Goal: Transaction & Acquisition: Purchase product/service

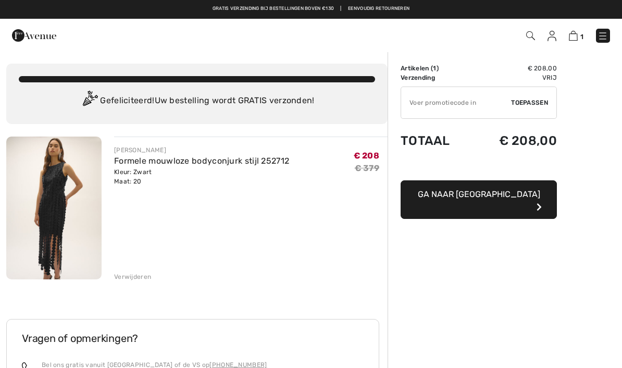
click at [430, 99] on input "TEXT" at bounding box center [456, 102] width 110 height 31
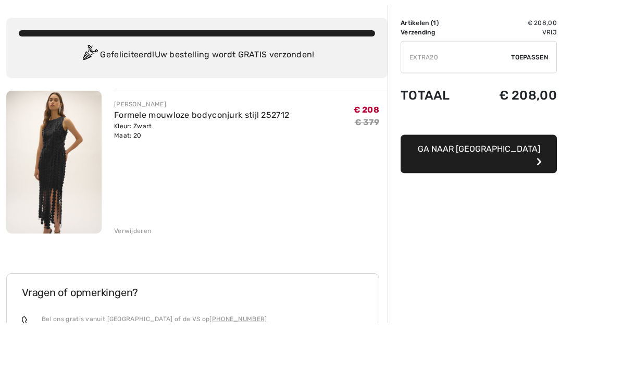
scroll to position [46, 0]
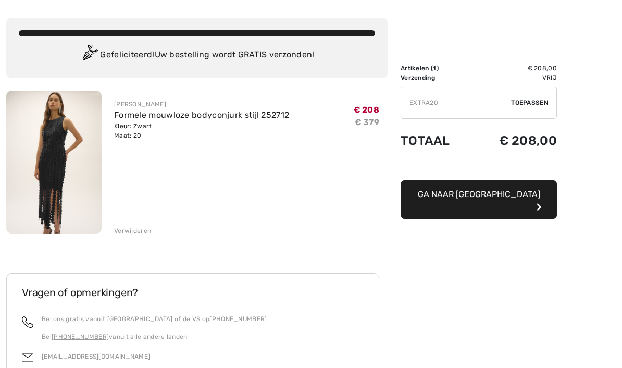
type input "EXTRA20"
click at [502, 95] on div "✔ Toepassen Remove" at bounding box center [478, 102] width 156 height 32
click at [511, 101] on font "Toepassen" at bounding box center [529, 102] width 37 height 7
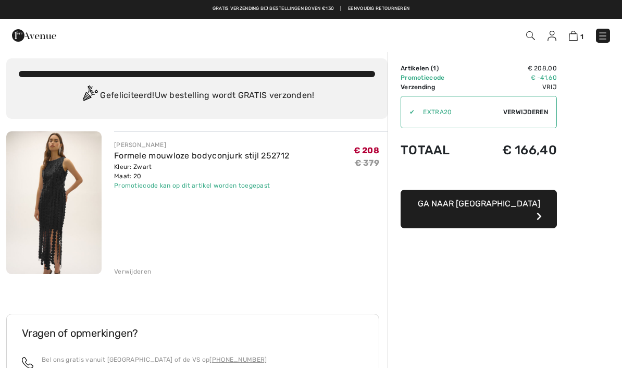
scroll to position [0, 0]
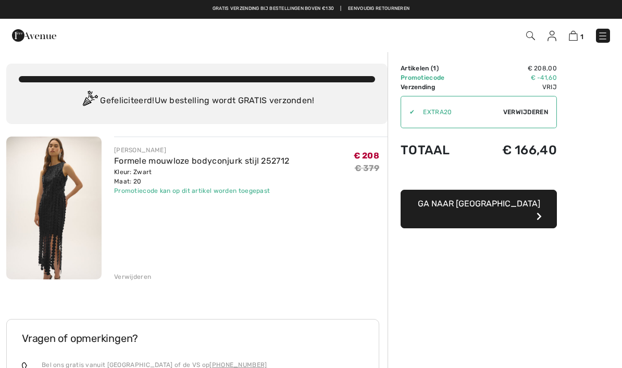
click at [551, 34] on img at bounding box center [551, 36] width 9 height 10
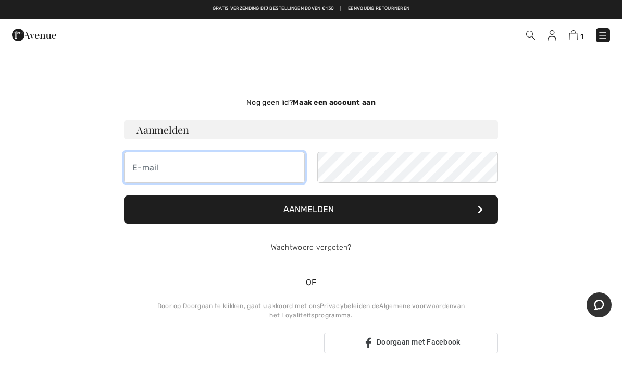
click at [146, 165] on input "email" at bounding box center [214, 167] width 181 height 31
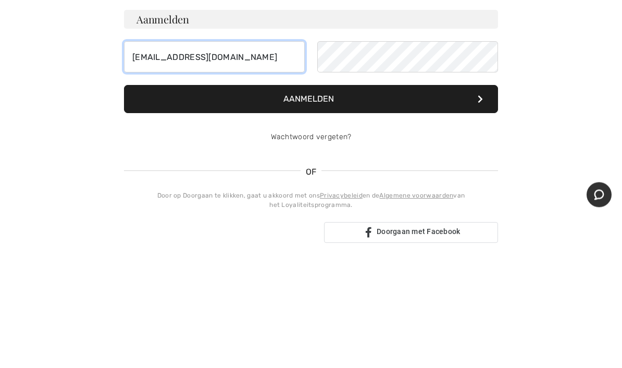
type input "karine.depecker@telenet.be"
click at [150, 195] on button "Aanmelden" at bounding box center [311, 209] width 374 height 28
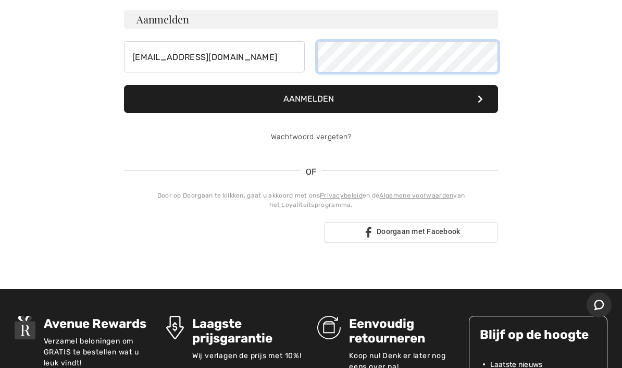
scroll to position [110, 0]
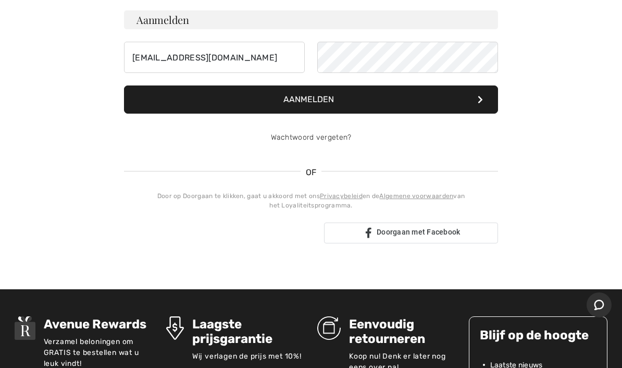
click at [167, 99] on button "Aanmelden" at bounding box center [311, 99] width 374 height 28
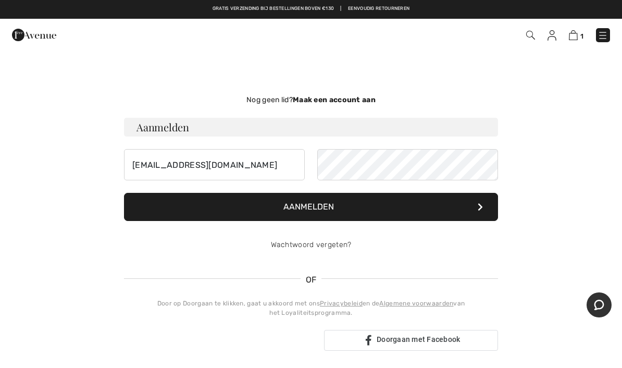
scroll to position [0, 0]
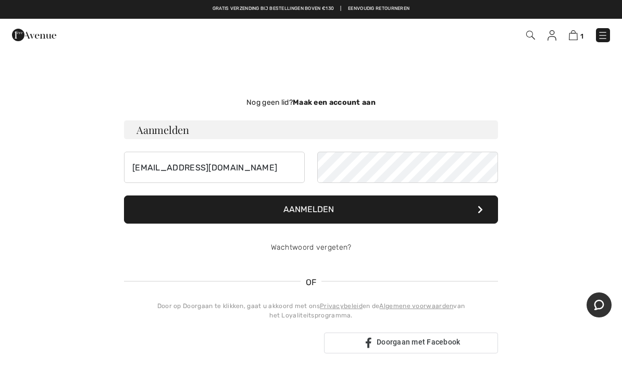
click at [573, 35] on img at bounding box center [573, 35] width 9 height 10
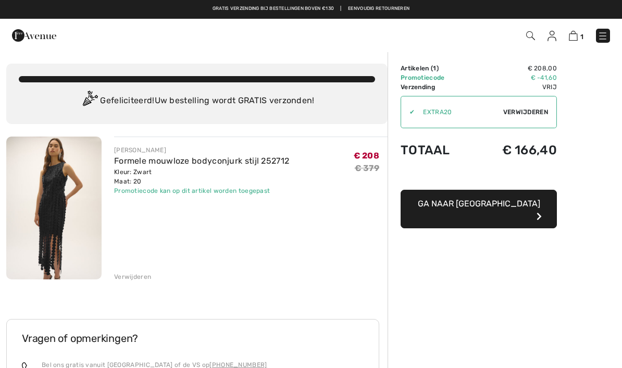
click at [61, 191] on img at bounding box center [53, 207] width 95 height 143
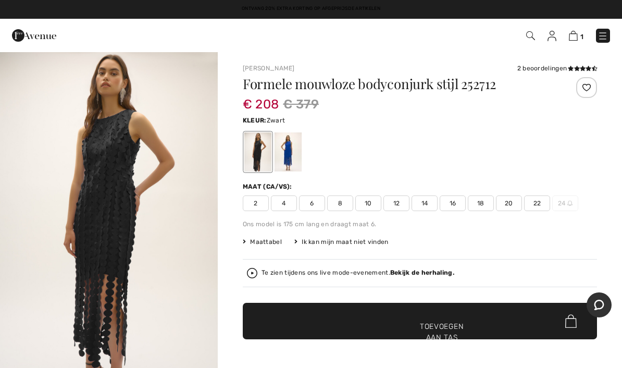
click at [571, 41] on img at bounding box center [573, 36] width 9 height 10
